Goal: Task Accomplishment & Management: Use online tool/utility

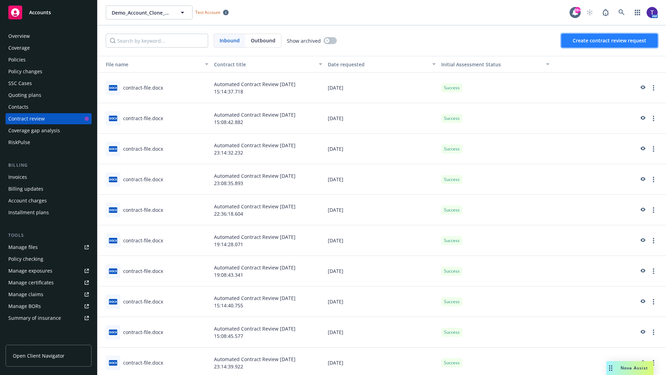
click at [610, 41] on span "Create contract review request" at bounding box center [610, 40] width 74 height 7
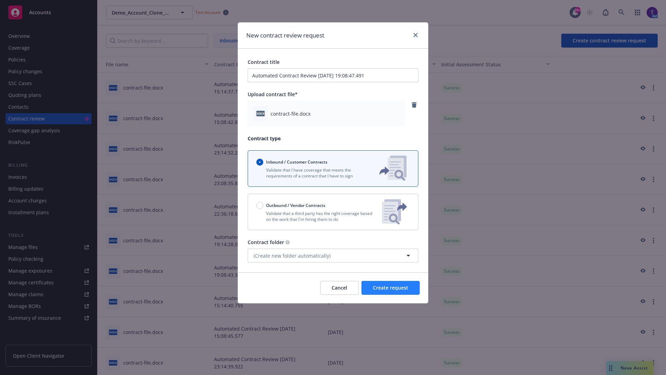
type input "Automated Contract Review 10-13-2025 19:08:47.491"
click at [391, 288] on span "Create request" at bounding box center [390, 287] width 35 height 7
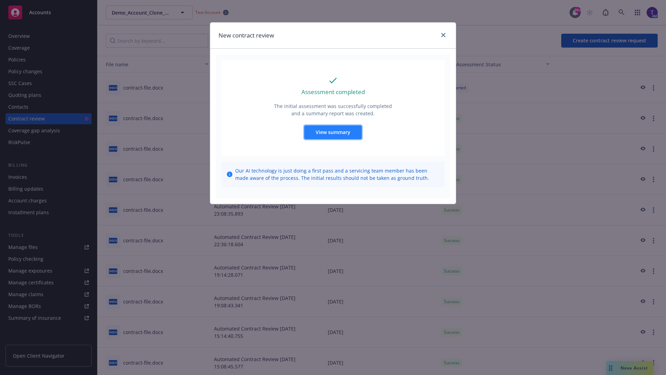
click at [333, 132] on span "View summary" at bounding box center [333, 132] width 35 height 7
